Goal: Task Accomplishment & Management: Complete application form

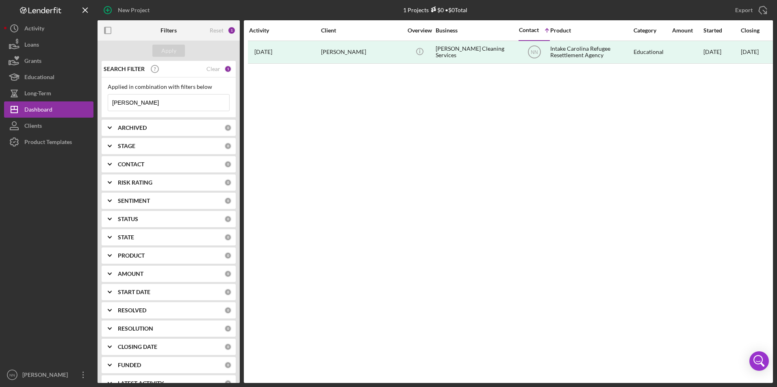
drag, startPoint x: 166, startPoint y: 104, endPoint x: 102, endPoint y: 106, distance: 63.4
click at [102, 106] on div "Applied in combination with filters below [PERSON_NAME] Icon/Menu Close" at bounding box center [169, 98] width 134 height 40
click at [123, 7] on div "New Project" at bounding box center [134, 10] width 32 height 16
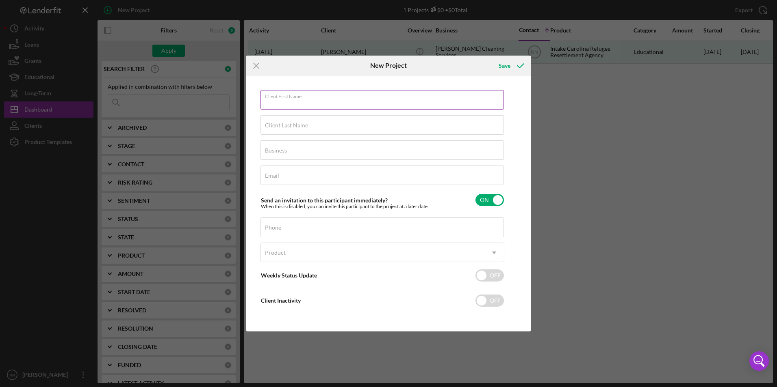
click at [369, 106] on input "Client First Name" at bounding box center [381, 99] width 243 height 19
type input "[PERSON_NAME]"
type input "[PERSON_NAME] Cleaning Services"
type input "[EMAIL_ADDRESS][DOMAIN_NAME]"
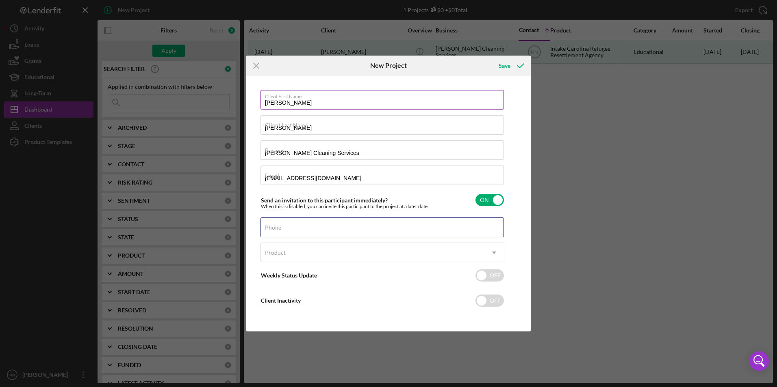
type input "[PHONE_NUMBER]"
click at [346, 251] on div "Product" at bounding box center [372, 253] width 223 height 19
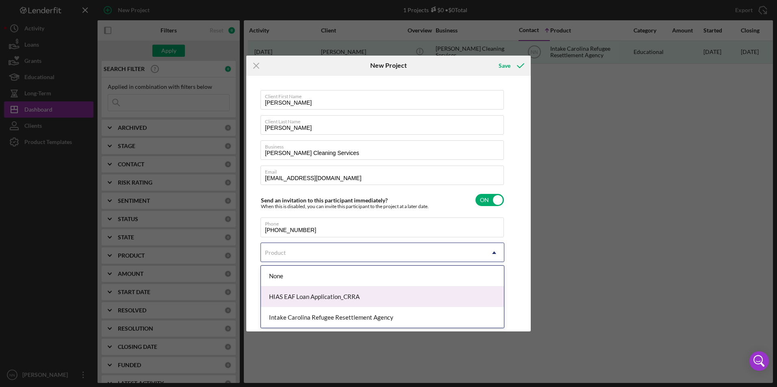
click at [342, 295] on div "HIAS EAF Loan Application_CRRA" at bounding box center [382, 297] width 243 height 21
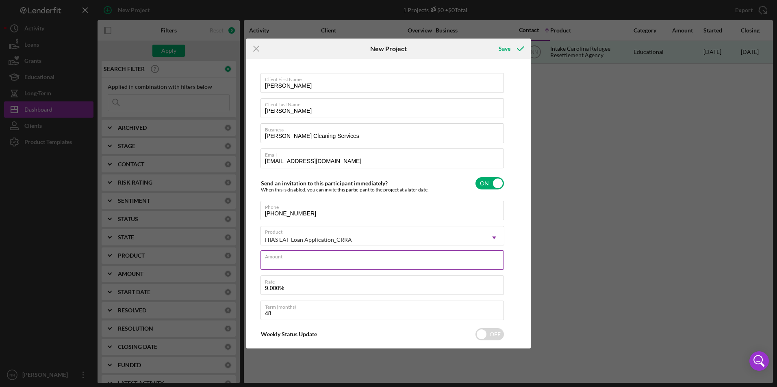
click at [329, 256] on div "Amount" at bounding box center [382, 261] width 244 height 20
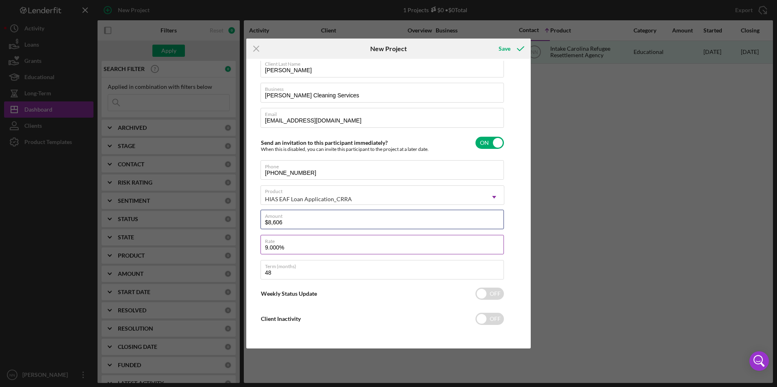
scroll to position [42, 0]
type input "$8,606"
click at [336, 174] on input "[PHONE_NUMBER]" at bounding box center [381, 168] width 243 height 19
drag, startPoint x: 345, startPoint y: 228, endPoint x: 289, endPoint y: 228, distance: 56.0
click at [289, 228] on input "$8,606" at bounding box center [381, 218] width 243 height 19
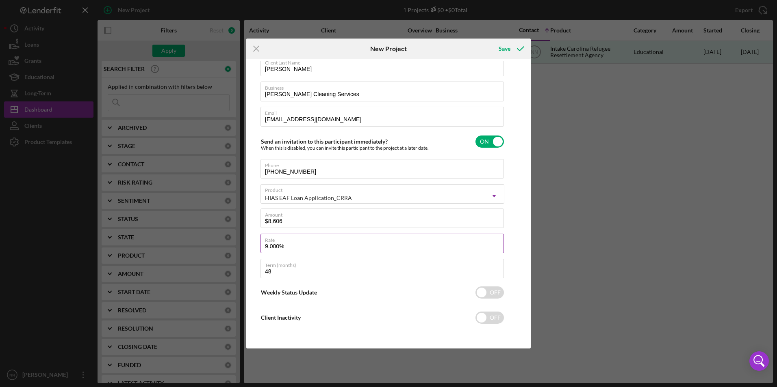
click at [296, 247] on input "9.000%" at bounding box center [381, 243] width 243 height 19
click at [600, 226] on div "Icon/Menu Close New Project Save Client First Name Elmer Client Last Name Medra…" at bounding box center [388, 193] width 777 height 387
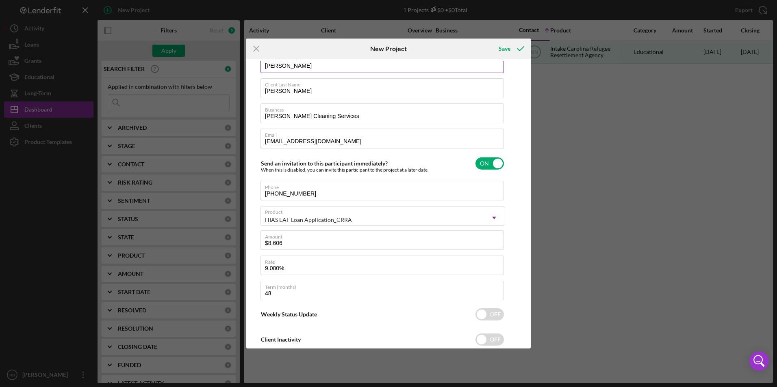
scroll to position [0, 0]
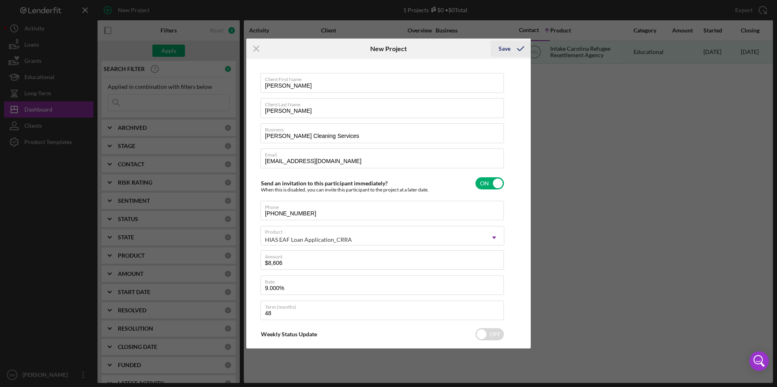
click at [502, 50] on div "Save" at bounding box center [504, 49] width 12 height 16
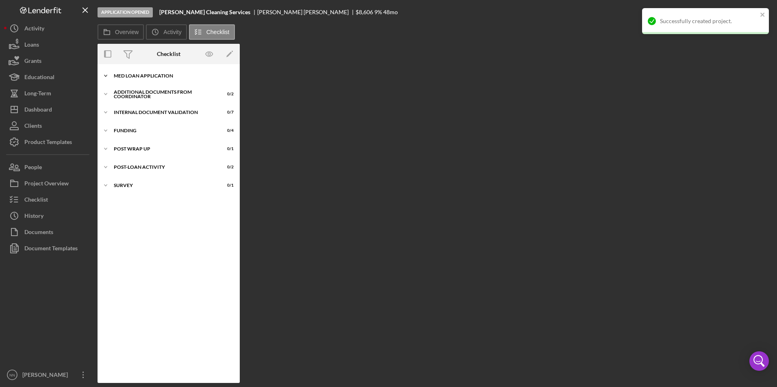
click at [119, 76] on div "MED Loan Application" at bounding box center [172, 76] width 116 height 5
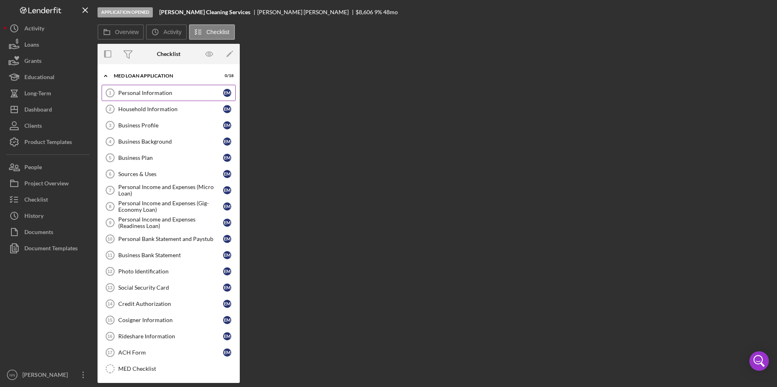
click at [128, 94] on div "Personal Information" at bounding box center [170, 93] width 105 height 6
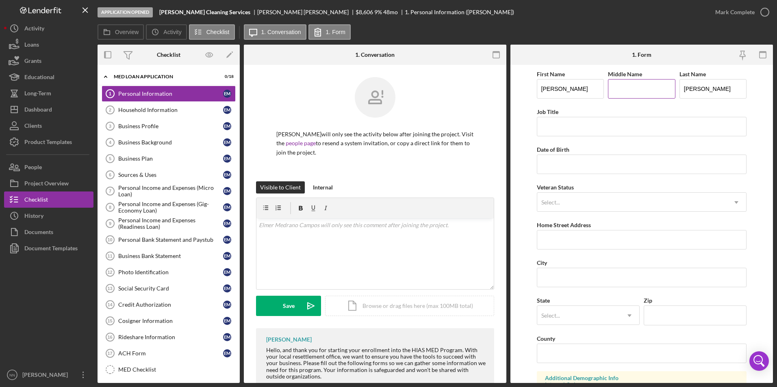
click at [635, 85] on input "Middle Name" at bounding box center [641, 88] width 67 height 19
type input "Osmin"
click at [640, 124] on input "Job Title" at bounding box center [641, 126] width 210 height 19
type input "Picker"
click at [608, 162] on input "Date of Birth" at bounding box center [641, 164] width 210 height 19
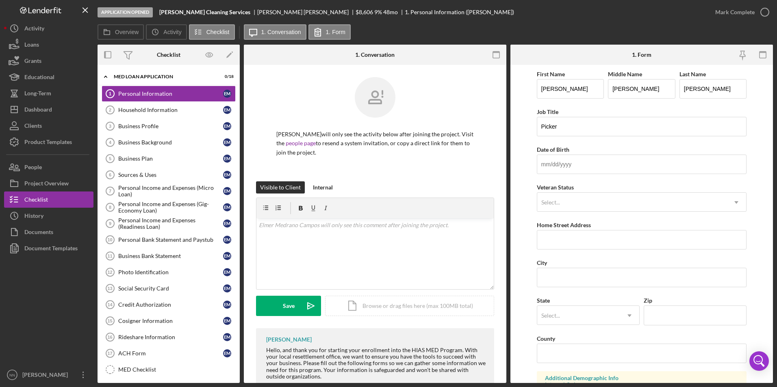
click at [529, 177] on form "First Name Elmer Middle Name Osmin Last Name Medrano Campos Job Title Picker Da…" at bounding box center [641, 224] width 262 height 318
click at [564, 169] on input "Date of Birth" at bounding box center [641, 164] width 210 height 19
type input "0m/dd/yyyy"
type input "1m/dd/yyyy"
drag, startPoint x: 572, startPoint y: 167, endPoint x: 527, endPoint y: 171, distance: 45.2
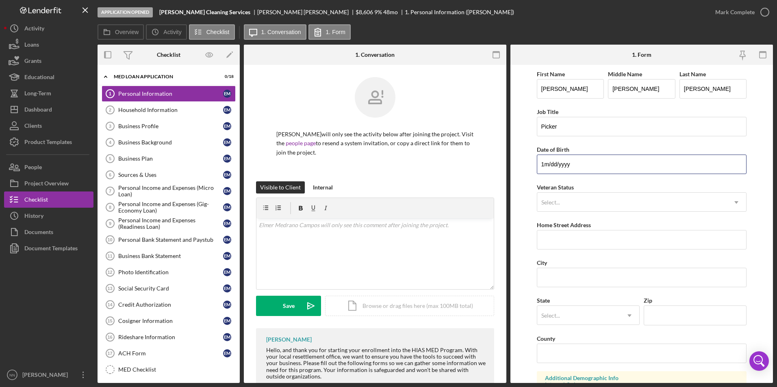
click at [527, 171] on form "First Name Elmer Middle Name Osmin Last Name Medrano Campos Job Title Picker Da…" at bounding box center [641, 224] width 262 height 318
click at [582, 168] on input "Date of Birth" at bounding box center [641, 164] width 210 height 19
type input "03/10/1991"
click at [627, 202] on div "Select..." at bounding box center [632, 202] width 190 height 19
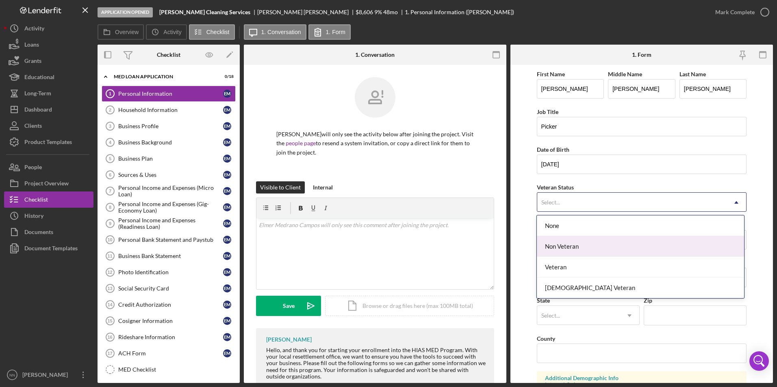
click at [572, 252] on div "Non Veteran" at bounding box center [639, 246] width 207 height 21
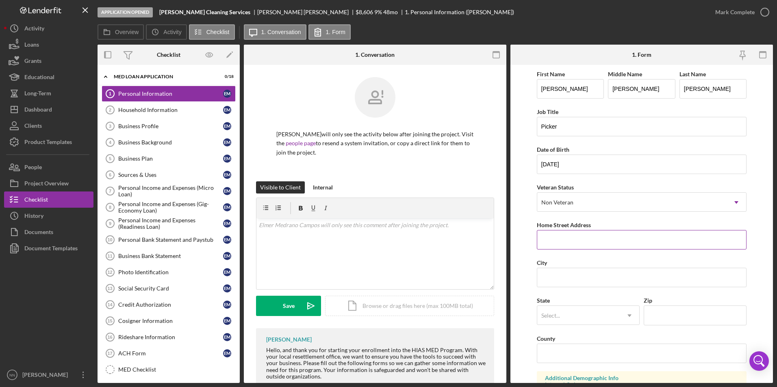
click at [583, 242] on input "Home Street Address" at bounding box center [641, 239] width 210 height 19
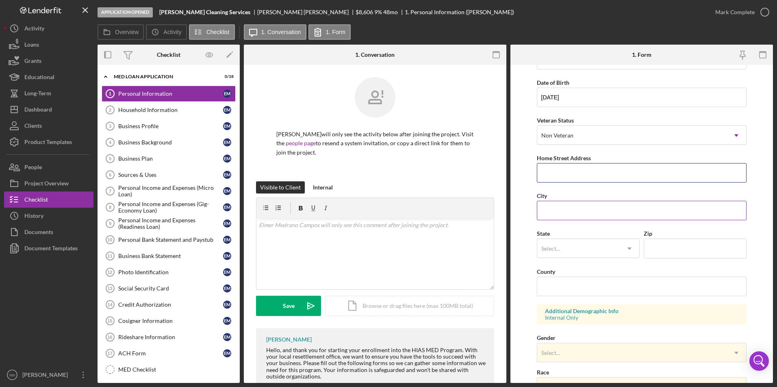
scroll to position [81, 0]
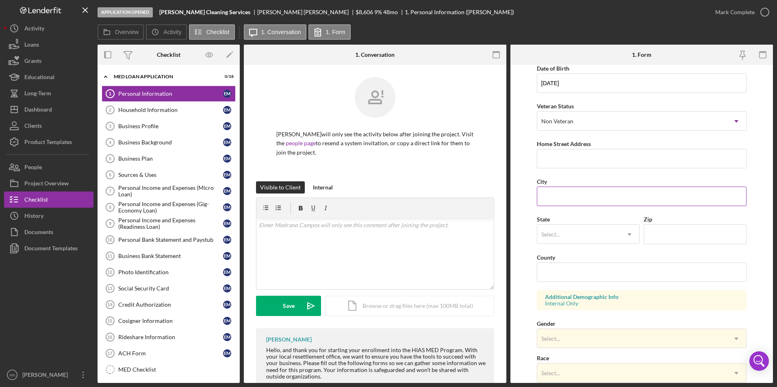
click at [590, 191] on input "City" at bounding box center [641, 196] width 210 height 19
type input "Charlotte"
type input "3341 Magnolia Hill Dr, Apt 1804"
type input "28205"
type input "North Carolina"
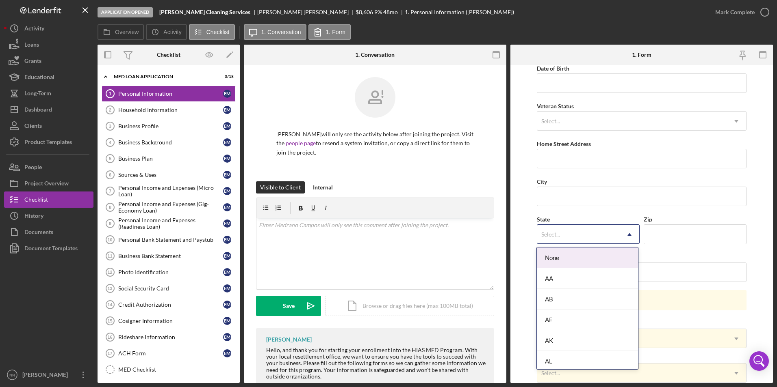
click at [576, 237] on div "Select..." at bounding box center [578, 234] width 82 height 19
click at [570, 354] on div "NC" at bounding box center [586, 355] width 101 height 21
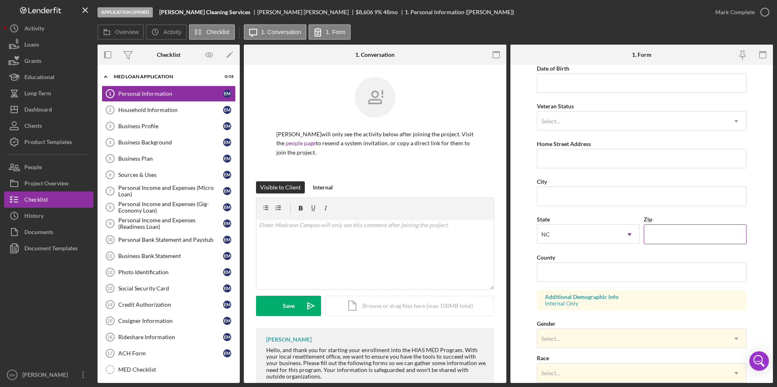
click at [702, 237] on input "Zip" at bounding box center [694, 234] width 103 height 19
type input "28215"
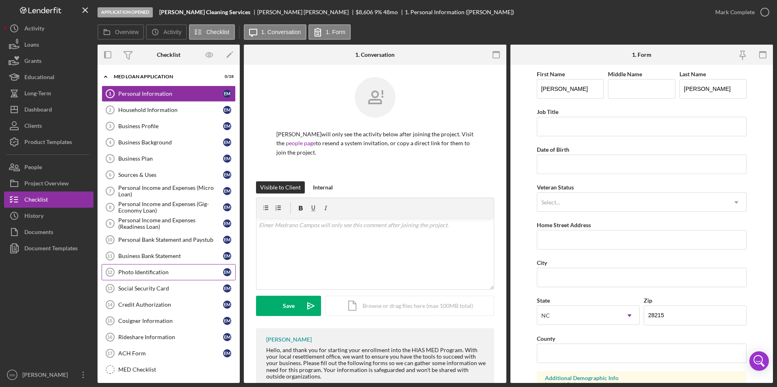
click at [169, 276] on link "Photo Identification 12 Photo Identification E M" at bounding box center [169, 272] width 134 height 16
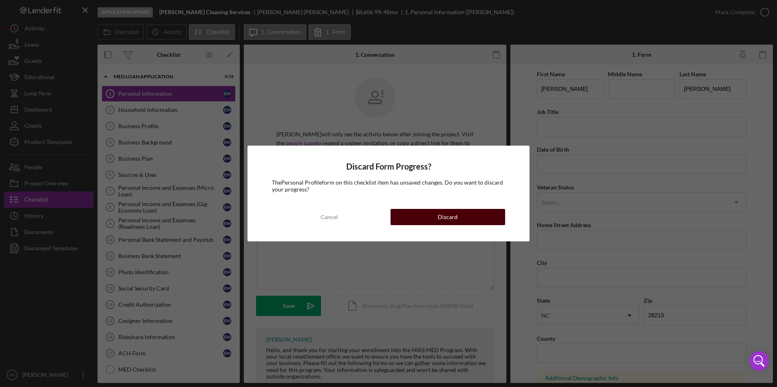
click at [404, 214] on button "Discard" at bounding box center [447, 217] width 115 height 16
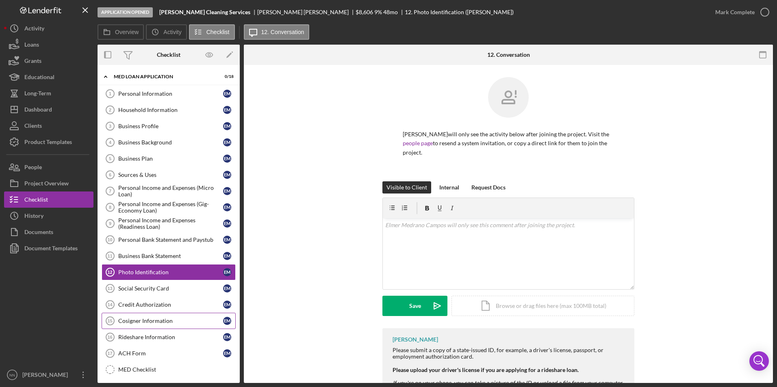
click at [153, 318] on div "Cosigner Information" at bounding box center [170, 321] width 105 height 6
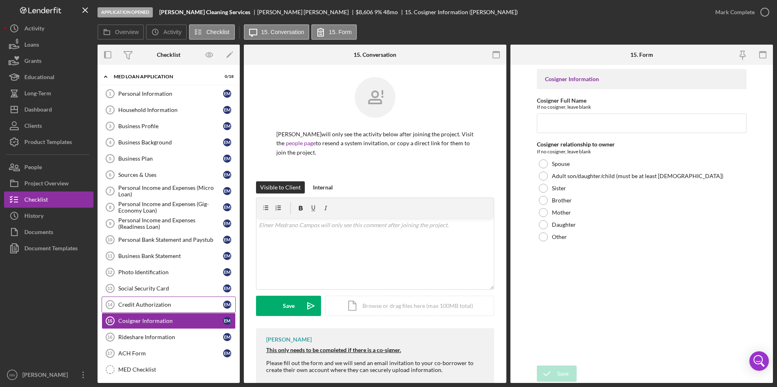
click at [152, 307] on div "Credit Authorization" at bounding box center [170, 305] width 105 height 6
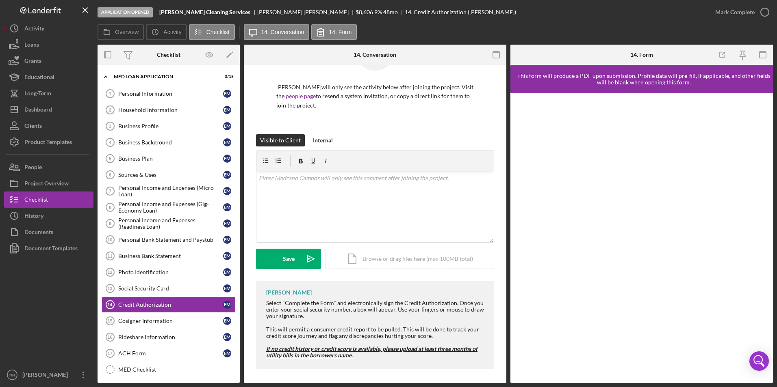
scroll to position [49, 0]
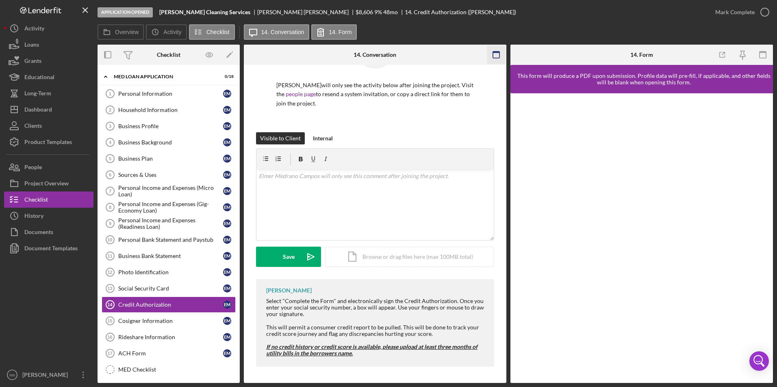
click at [491, 55] on icon "button" at bounding box center [496, 55] width 18 height 18
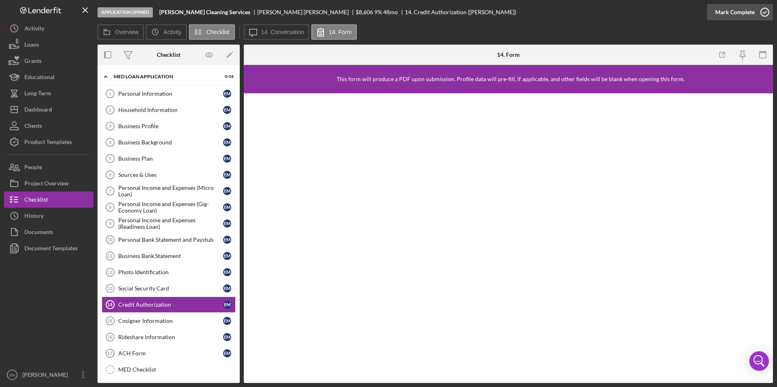
click at [759, 10] on icon "button" at bounding box center [764, 12] width 20 height 20
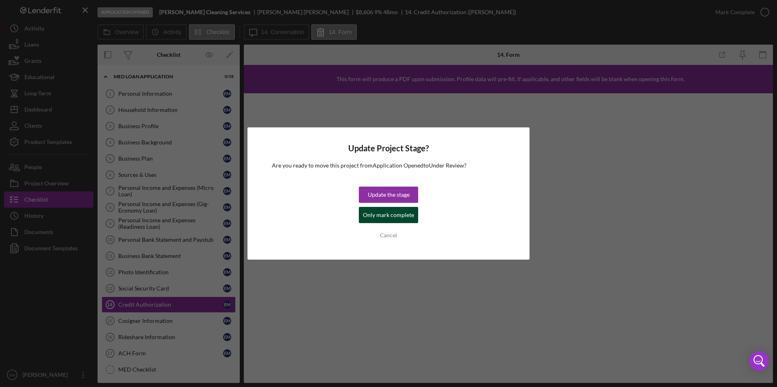
click at [394, 208] on div "Only mark complete" at bounding box center [388, 215] width 51 height 16
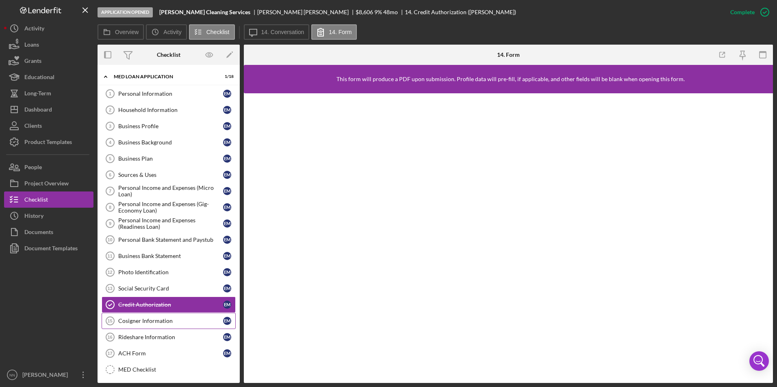
click at [168, 324] on div "Cosigner Information" at bounding box center [170, 321] width 105 height 6
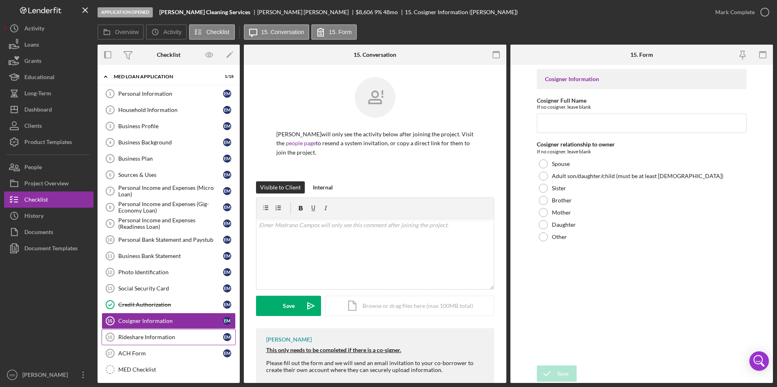
click at [166, 340] on div "Rideshare Information" at bounding box center [170, 337] width 105 height 6
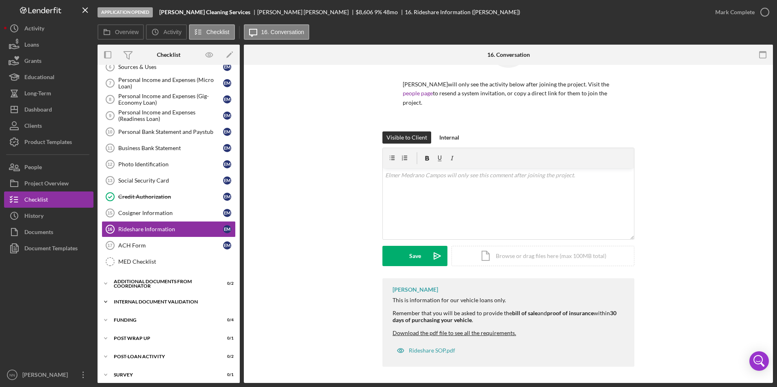
scroll to position [112, 0]
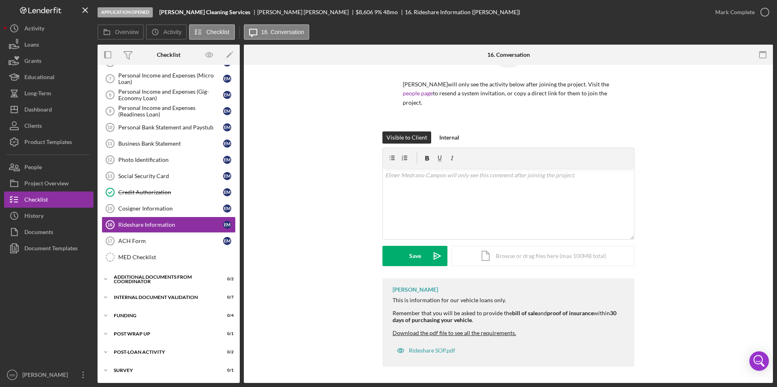
click at [128, 289] on div "Icon/Expander MED Loan Application 1 / 18 Personal Information 1 Personal Infor…" at bounding box center [168, 168] width 142 height 423
click at [131, 282] on div "Additional Documents from Coordinator" at bounding box center [172, 279] width 116 height 5
click at [134, 240] on div "ACH Form" at bounding box center [170, 241] width 105 height 6
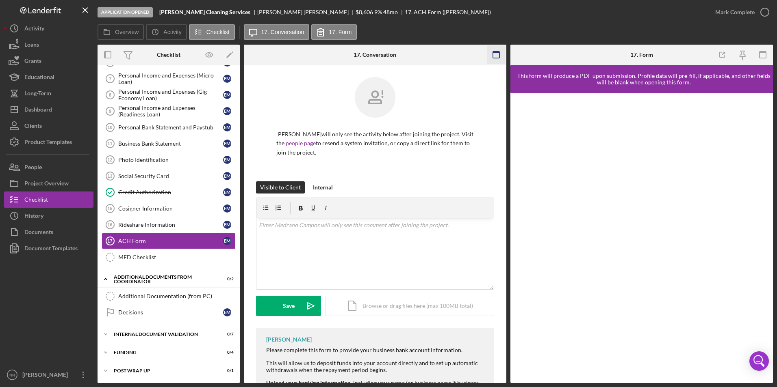
click at [488, 52] on icon "button" at bounding box center [496, 55] width 18 height 18
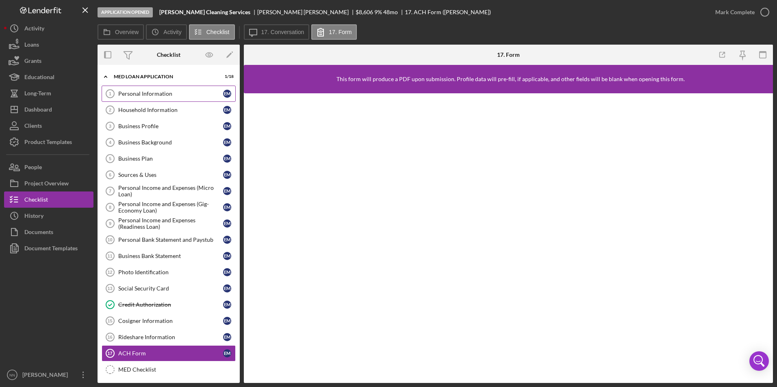
click at [176, 96] on div "Personal Information" at bounding box center [170, 94] width 105 height 6
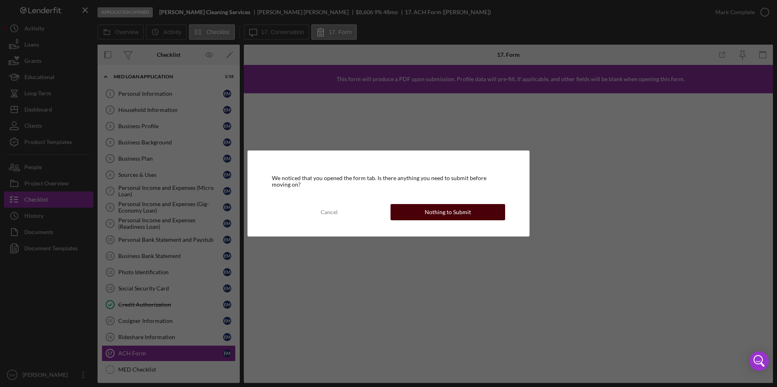
click at [420, 206] on button "Nothing to Submit" at bounding box center [447, 212] width 115 height 16
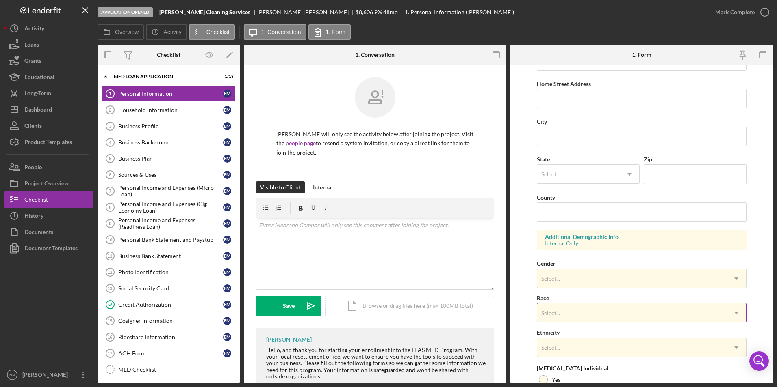
scroll to position [224, 0]
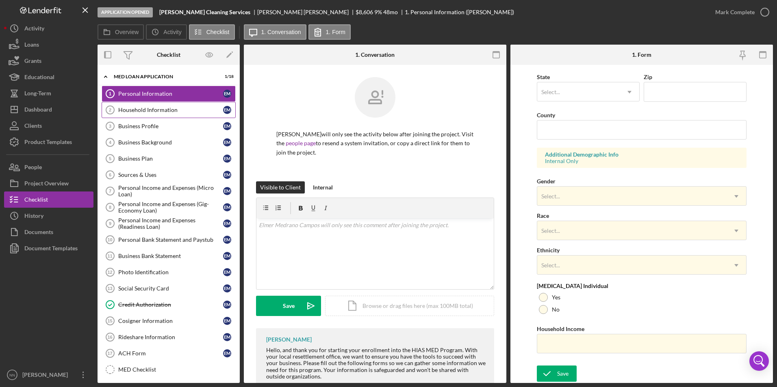
click at [171, 113] on div "Household Information" at bounding box center [170, 110] width 105 height 6
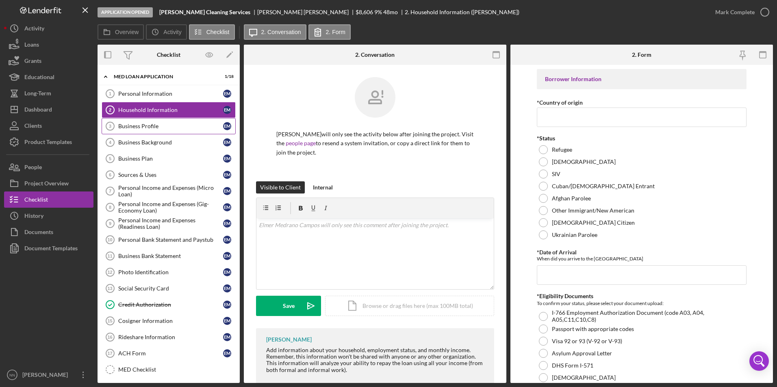
click at [174, 127] on div "Business Profile" at bounding box center [170, 126] width 105 height 6
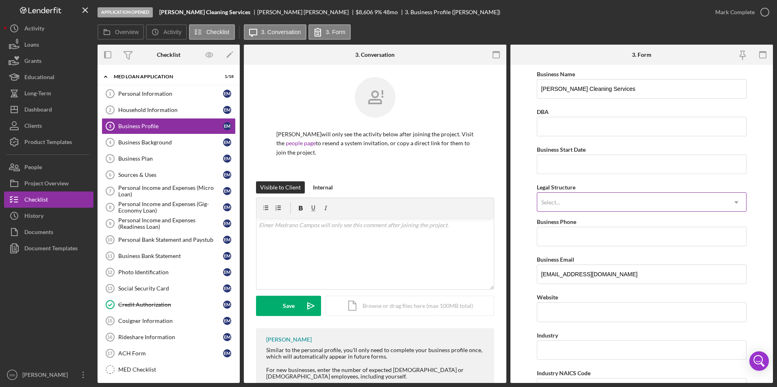
click at [595, 198] on div "Select..." at bounding box center [632, 202] width 190 height 19
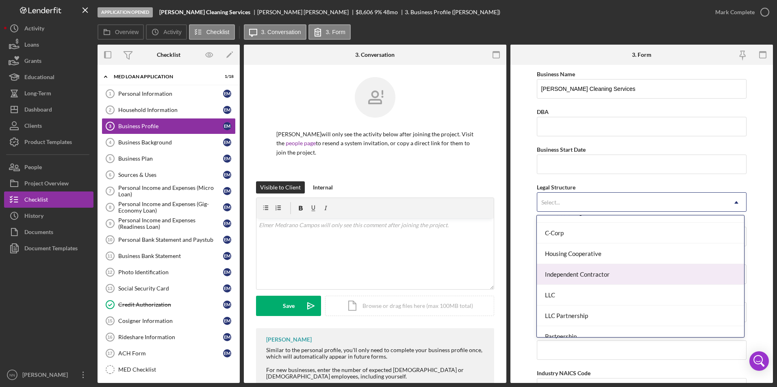
scroll to position [81, 0]
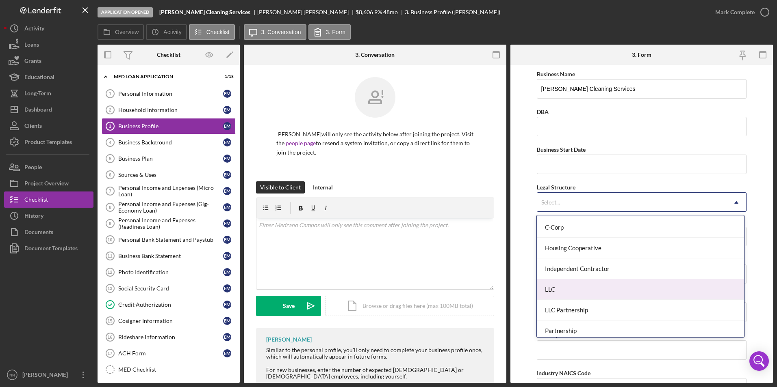
click at [611, 289] on div "LLC" at bounding box center [639, 289] width 207 height 21
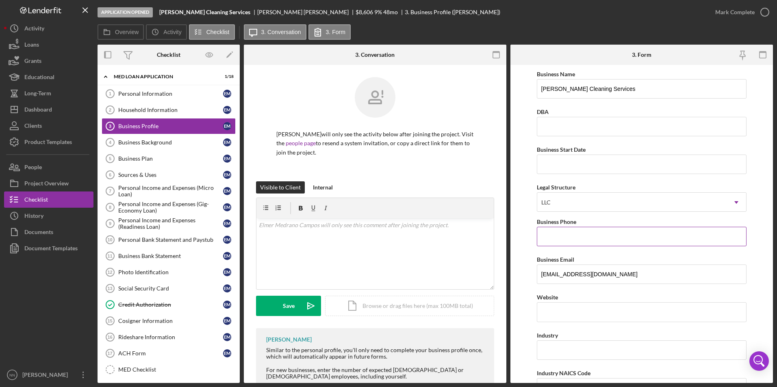
click at [592, 236] on input "Business Phone" at bounding box center [641, 236] width 210 height 19
click at [526, 253] on form "Business Name Julissa Cleaning Services DBA Business Start Date Legal Structure…" at bounding box center [641, 224] width 262 height 318
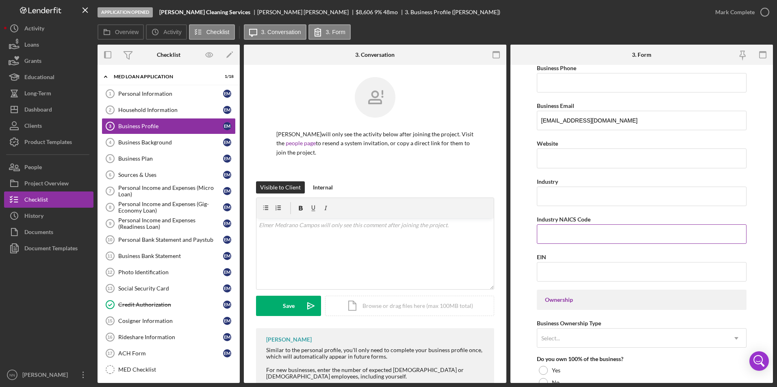
scroll to position [162, 0]
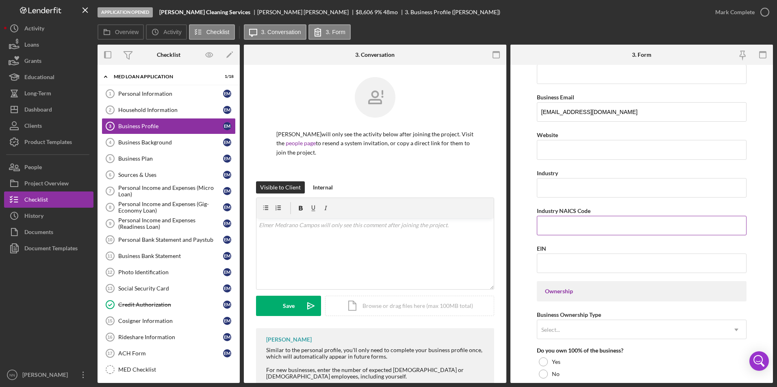
click at [567, 225] on input "Industry NAICS Code" at bounding box center [641, 225] width 210 height 19
click at [538, 233] on input "Industry NAICS Code" at bounding box center [641, 225] width 210 height 19
click at [530, 234] on form "Business Name Julissa Cleaning Services DBA Business Start Date Legal Structure…" at bounding box center [641, 224] width 262 height 318
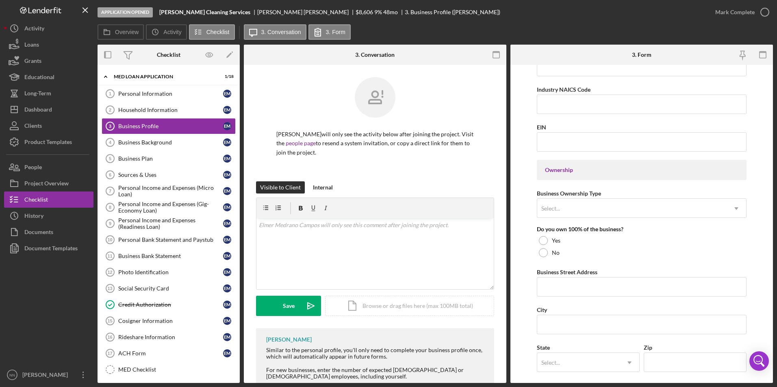
scroll to position [284, 0]
click at [607, 195] on div "Business Ownership Type Select... Icon/Dropdown Arrow" at bounding box center [641, 203] width 210 height 30
click at [606, 204] on div "Select..." at bounding box center [632, 208] width 190 height 19
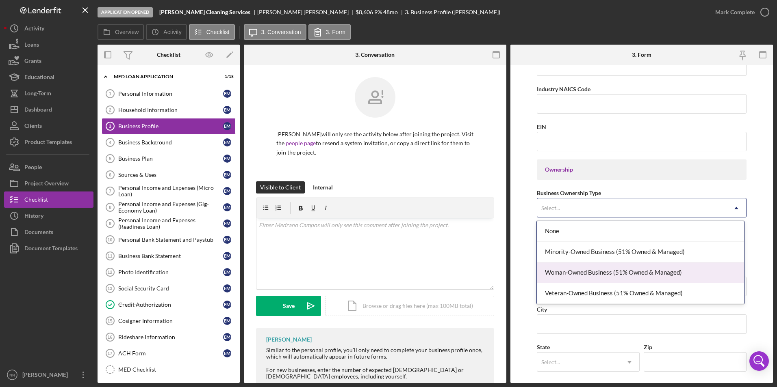
click at [610, 269] on div "Woman-Owned Business (51% Owned & Managed)" at bounding box center [639, 273] width 207 height 21
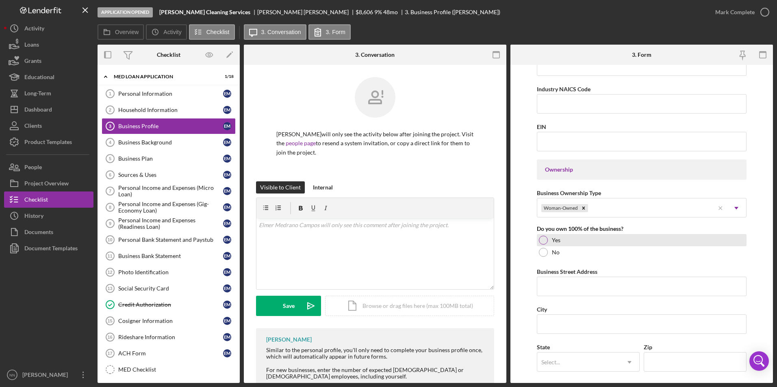
click at [540, 240] on div at bounding box center [543, 240] width 9 height 9
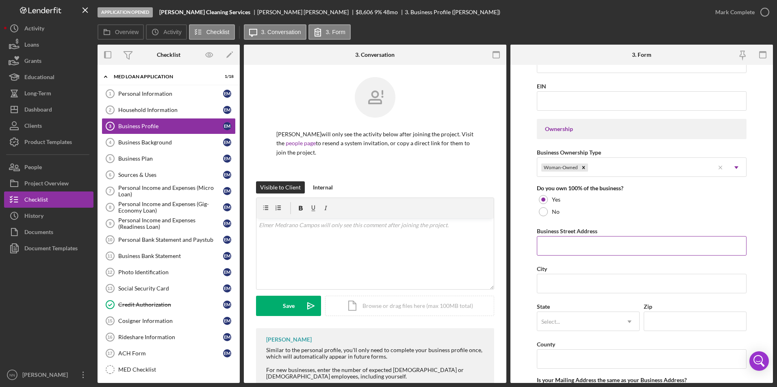
click at [578, 244] on input "Business Street Address" at bounding box center [641, 245] width 210 height 19
click at [760, 211] on form "Business Name Julissa Cleaning Services DBA Business Start Date Legal Structure…" at bounding box center [641, 224] width 262 height 318
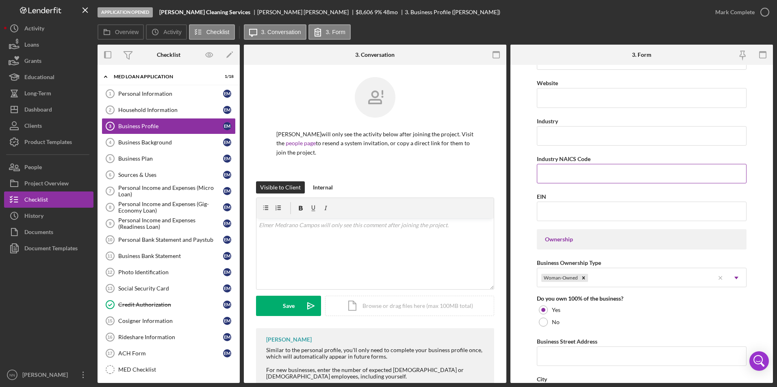
scroll to position [203, 0]
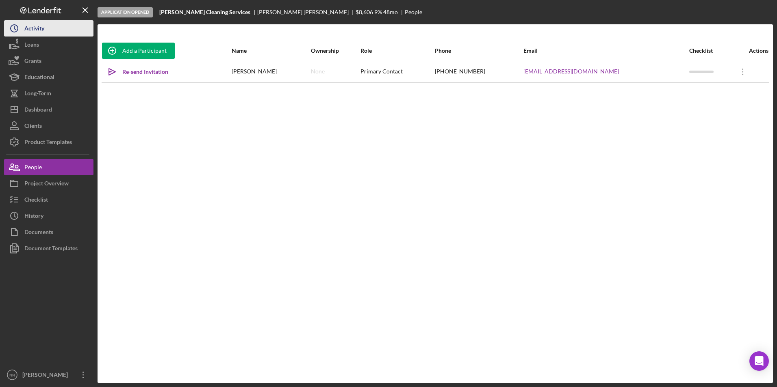
click at [52, 26] on button "Icon/History Activity" at bounding box center [48, 28] width 89 height 16
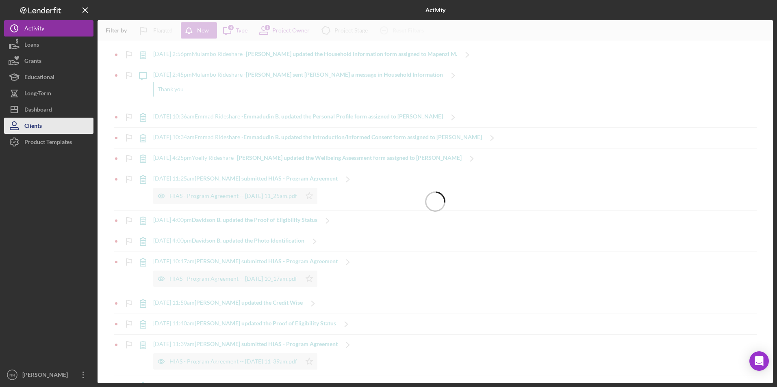
click at [46, 125] on button "Clients" at bounding box center [48, 126] width 89 height 16
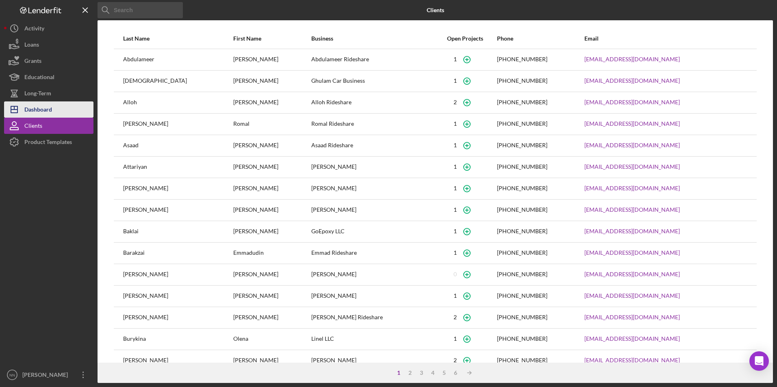
click at [56, 104] on button "Icon/Dashboard Dashboard" at bounding box center [48, 110] width 89 height 16
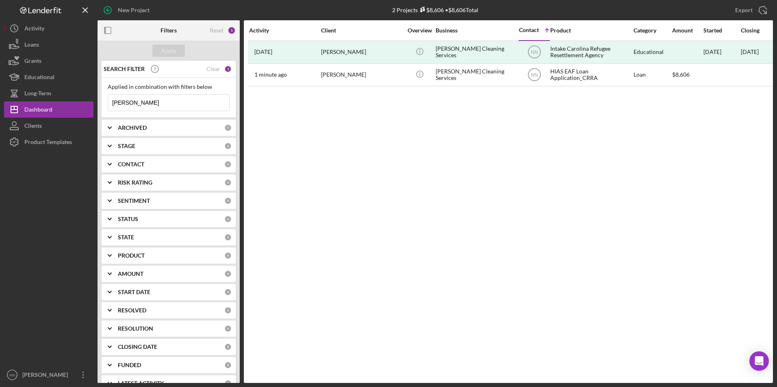
drag, startPoint x: 165, startPoint y: 99, endPoint x: 106, endPoint y: 99, distance: 58.9
click at [107, 100] on div "Applied in combination with filters below [PERSON_NAME] Icon/Menu Close" at bounding box center [169, 98] width 134 height 40
type input "K"
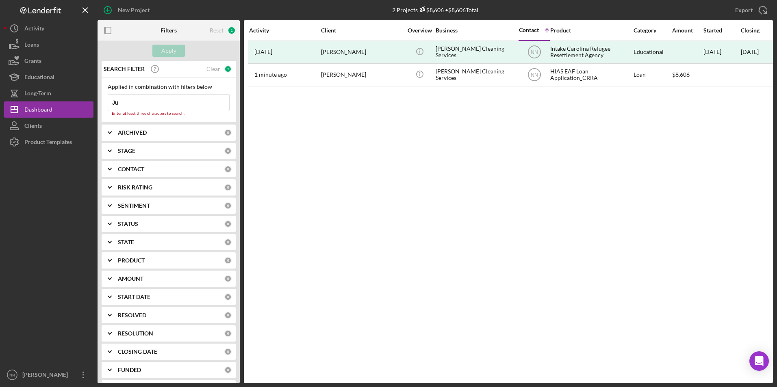
click at [187, 102] on input "Ju" at bounding box center [168, 103] width 121 height 16
type input "[PERSON_NAME]"
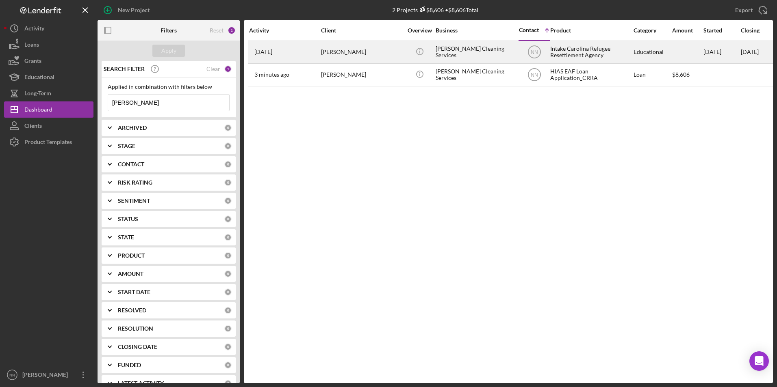
click at [479, 53] on div "[PERSON_NAME] Cleaning Services" at bounding box center [475, 52] width 81 height 22
